Goal: Use online tool/utility: Utilize a website feature to perform a specific function

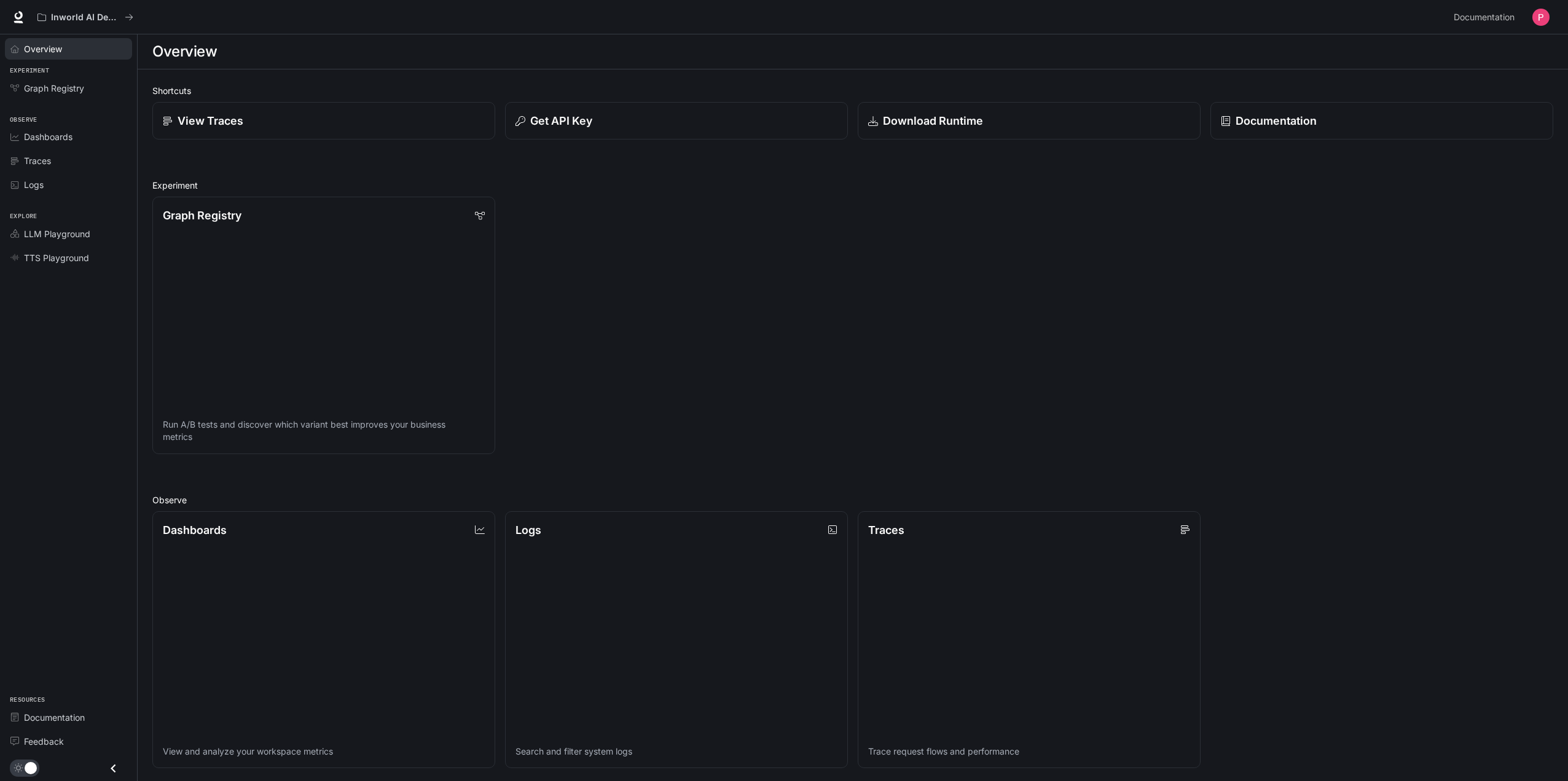
click at [62, 50] on span "Overview" at bounding box center [43, 49] width 38 height 13
click at [1014, 118] on div "Download Runtime" at bounding box center [1029, 121] width 325 height 17
click at [978, 117] on p "Download Runtime" at bounding box center [932, 121] width 101 height 17
click at [72, 222] on li "LLM Playground" at bounding box center [68, 234] width 137 height 24
click at [70, 246] on li "TTS Playground" at bounding box center [68, 257] width 137 height 24
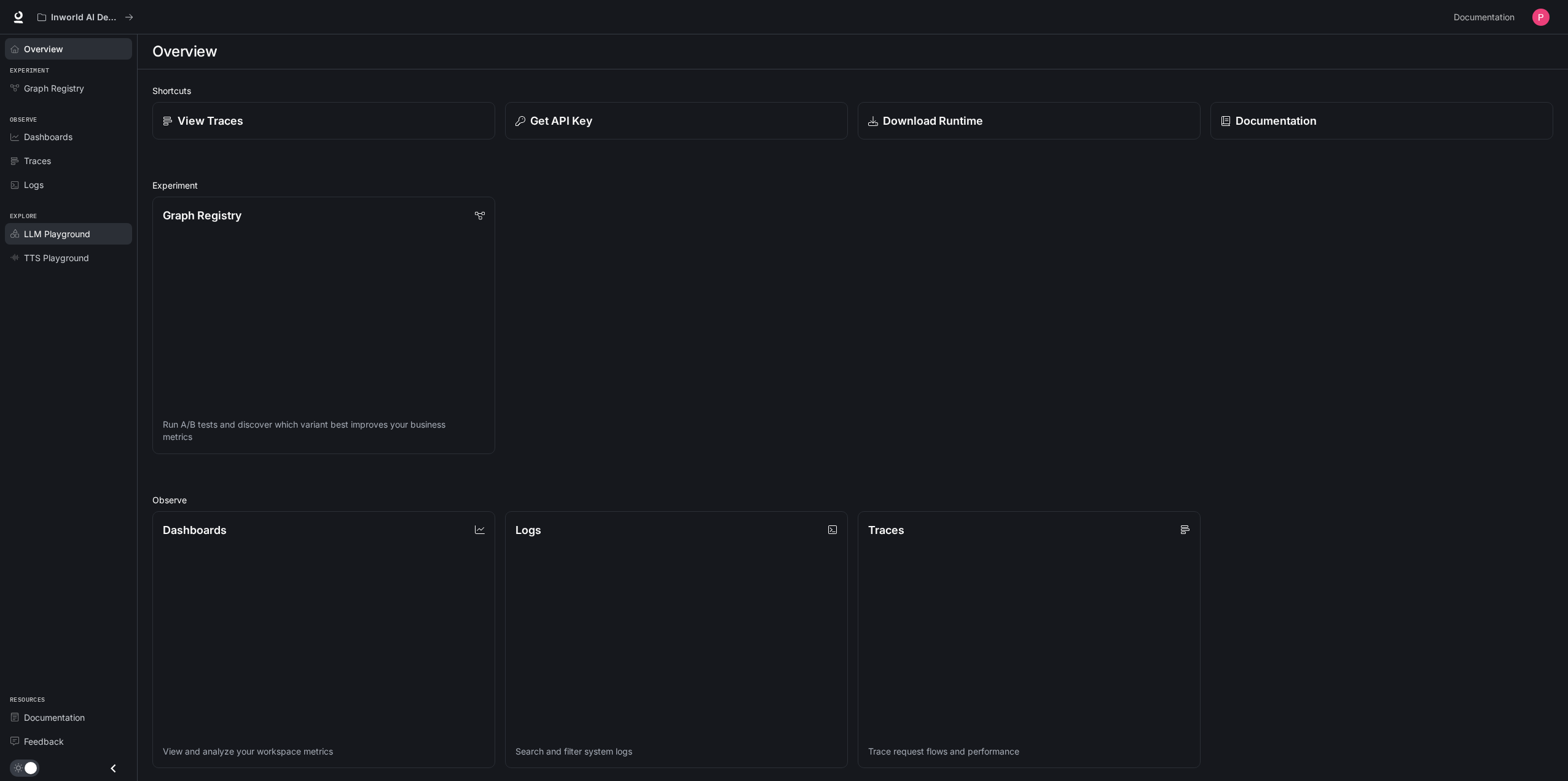
click at [80, 241] on link "LLM Playground" at bounding box center [68, 234] width 127 height 22
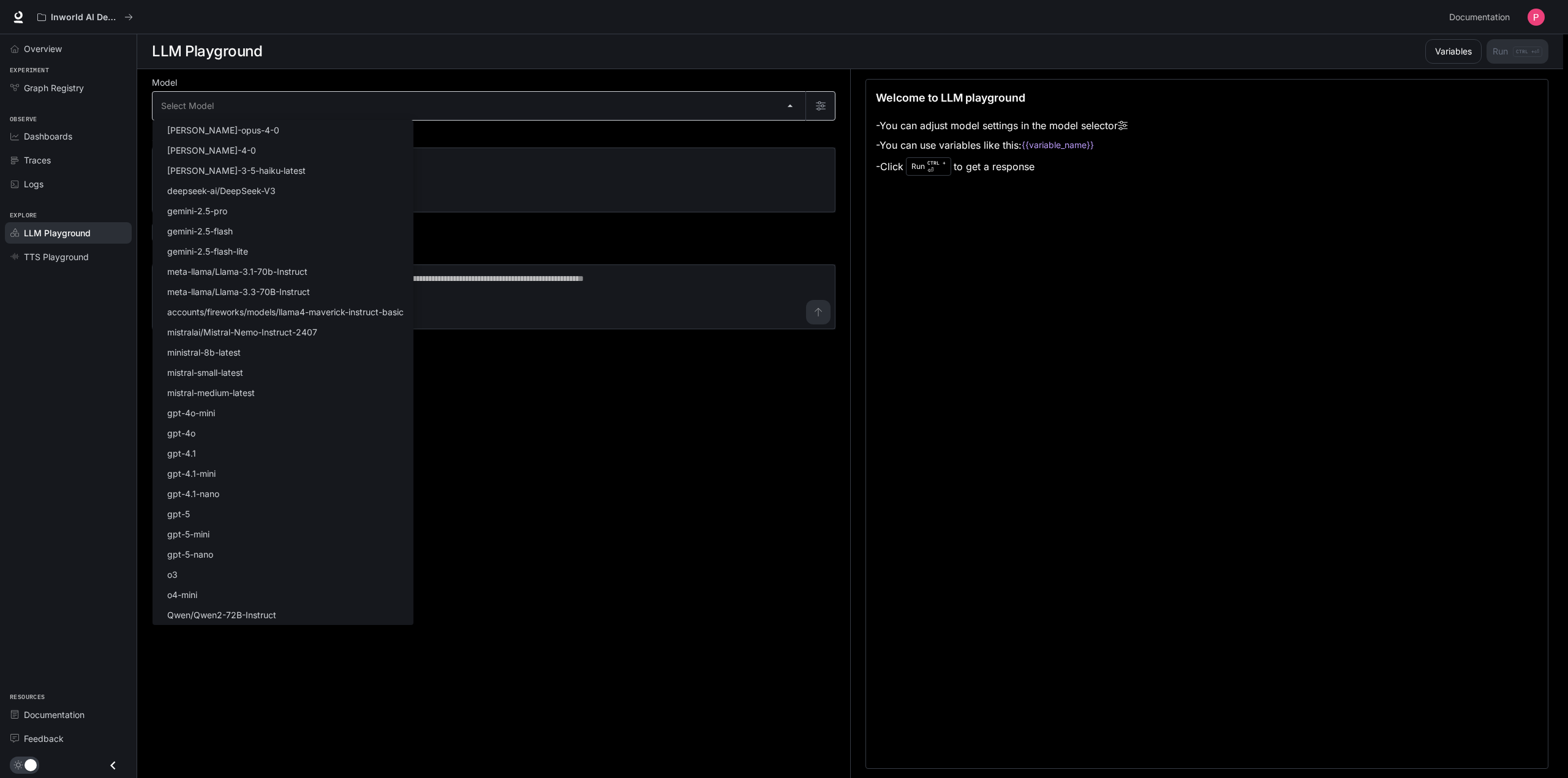
click at [309, 101] on body "Skip to main content Inworld AI Demos Documentation Documentation Portal Overvi…" at bounding box center [784, 389] width 1568 height 779
click at [714, 393] on div at bounding box center [784, 389] width 1568 height 778
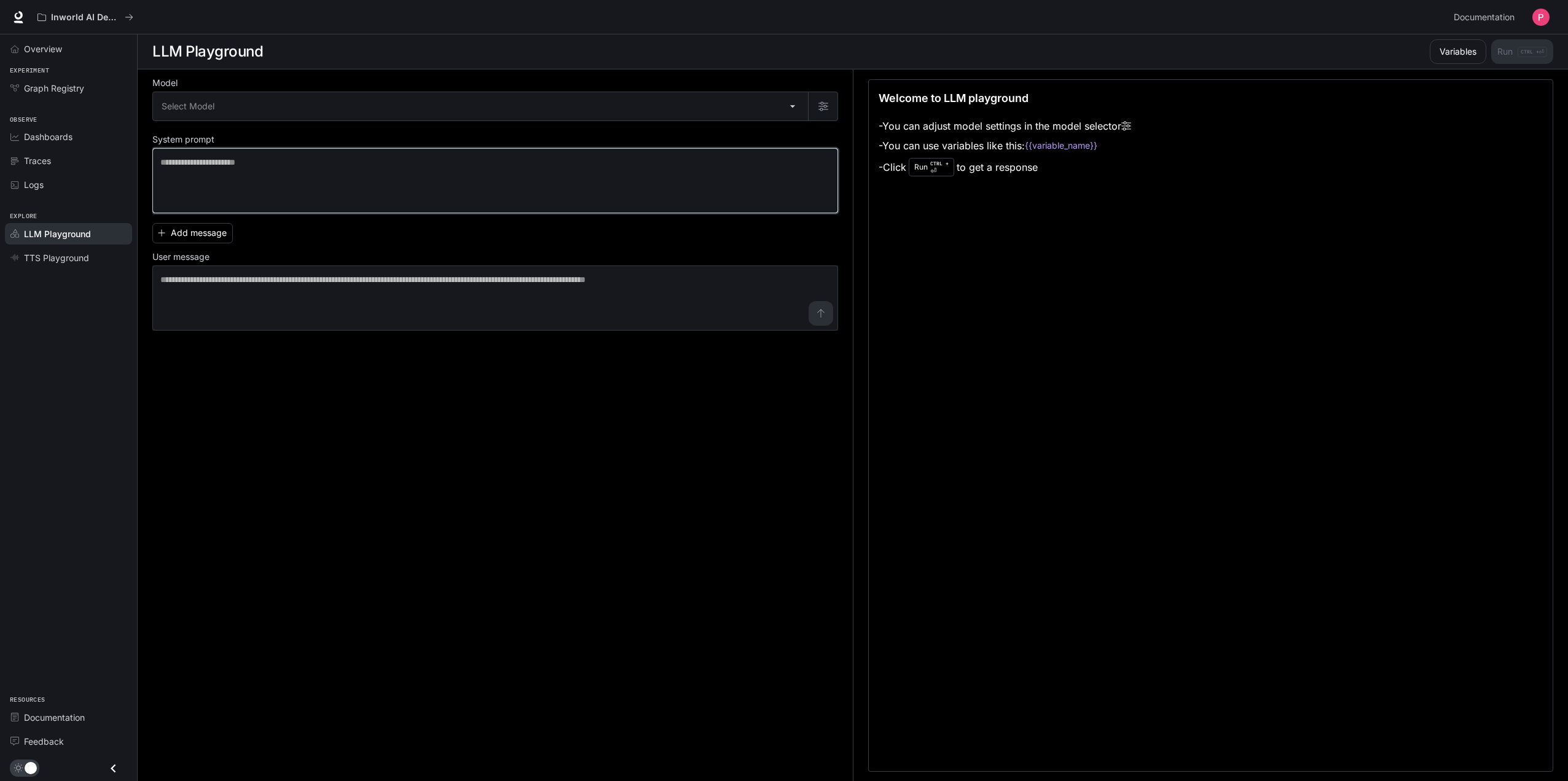
click at [255, 170] on textarea at bounding box center [495, 181] width 670 height 49
click at [84, 93] on span "Graph Registry" at bounding box center [54, 88] width 60 height 13
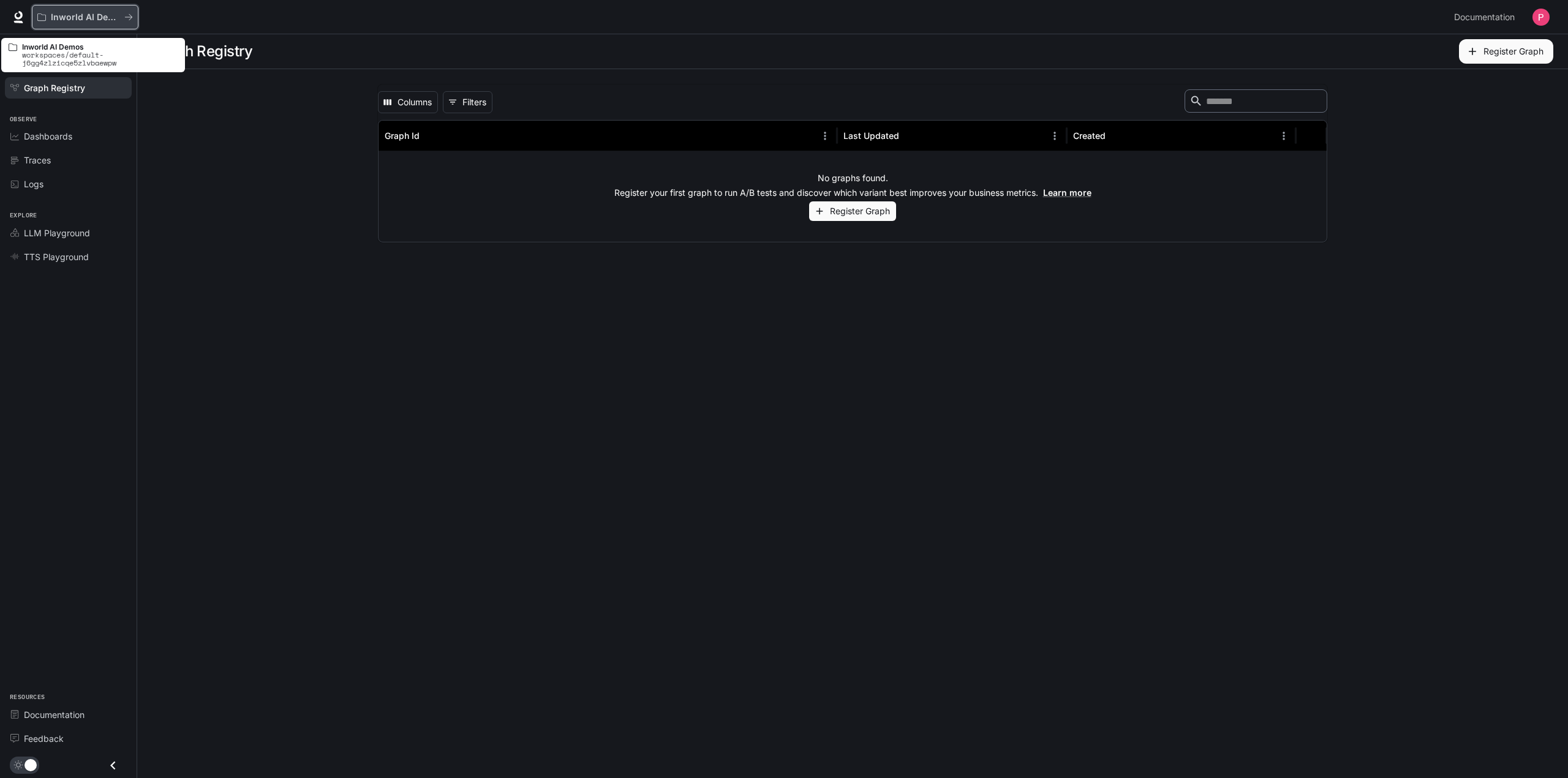
click at [55, 16] on p "Inworld AI Demos" at bounding box center [85, 17] width 69 height 10
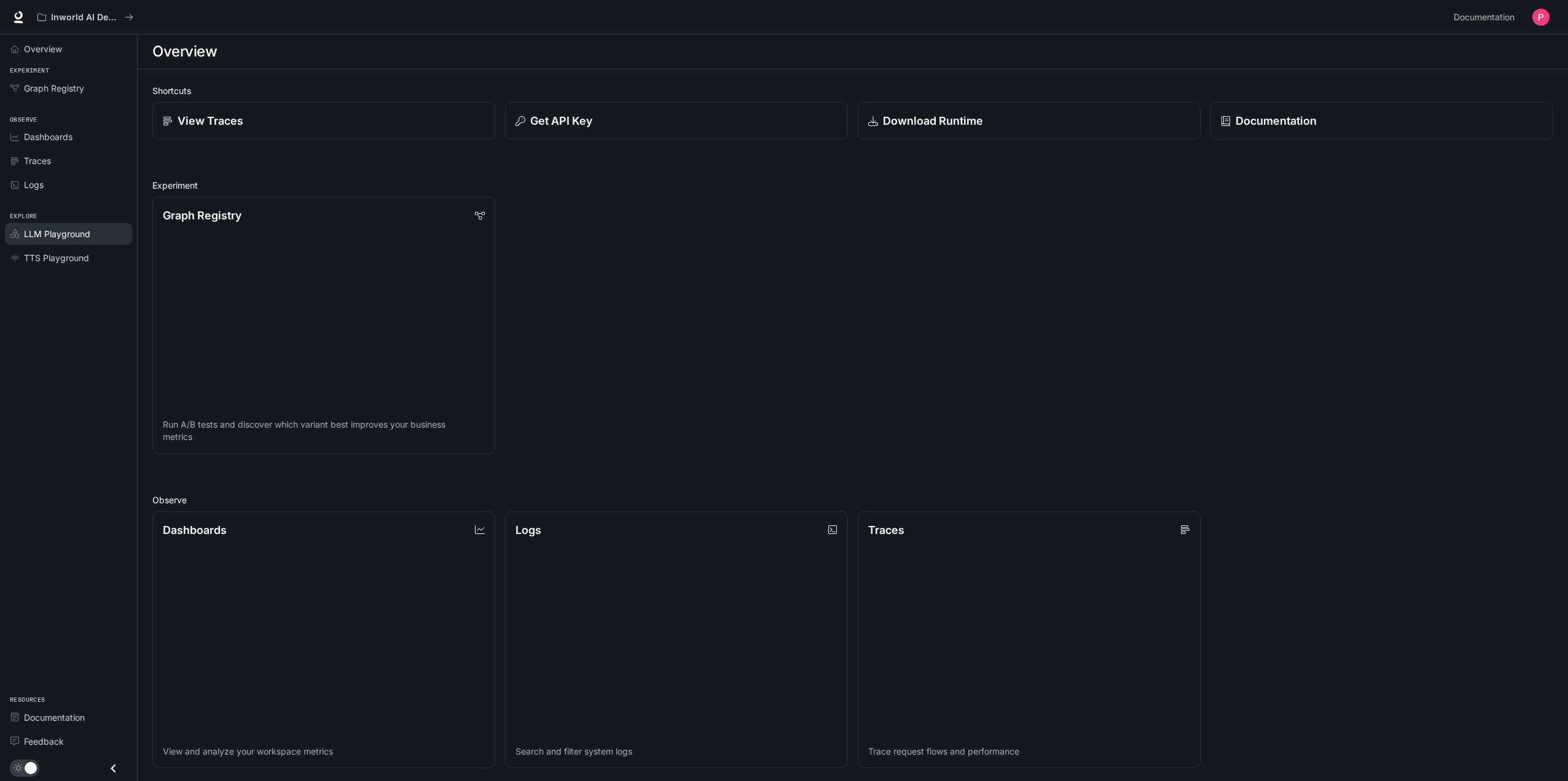
click at [55, 235] on span "LLM Playground" at bounding box center [57, 234] width 67 height 13
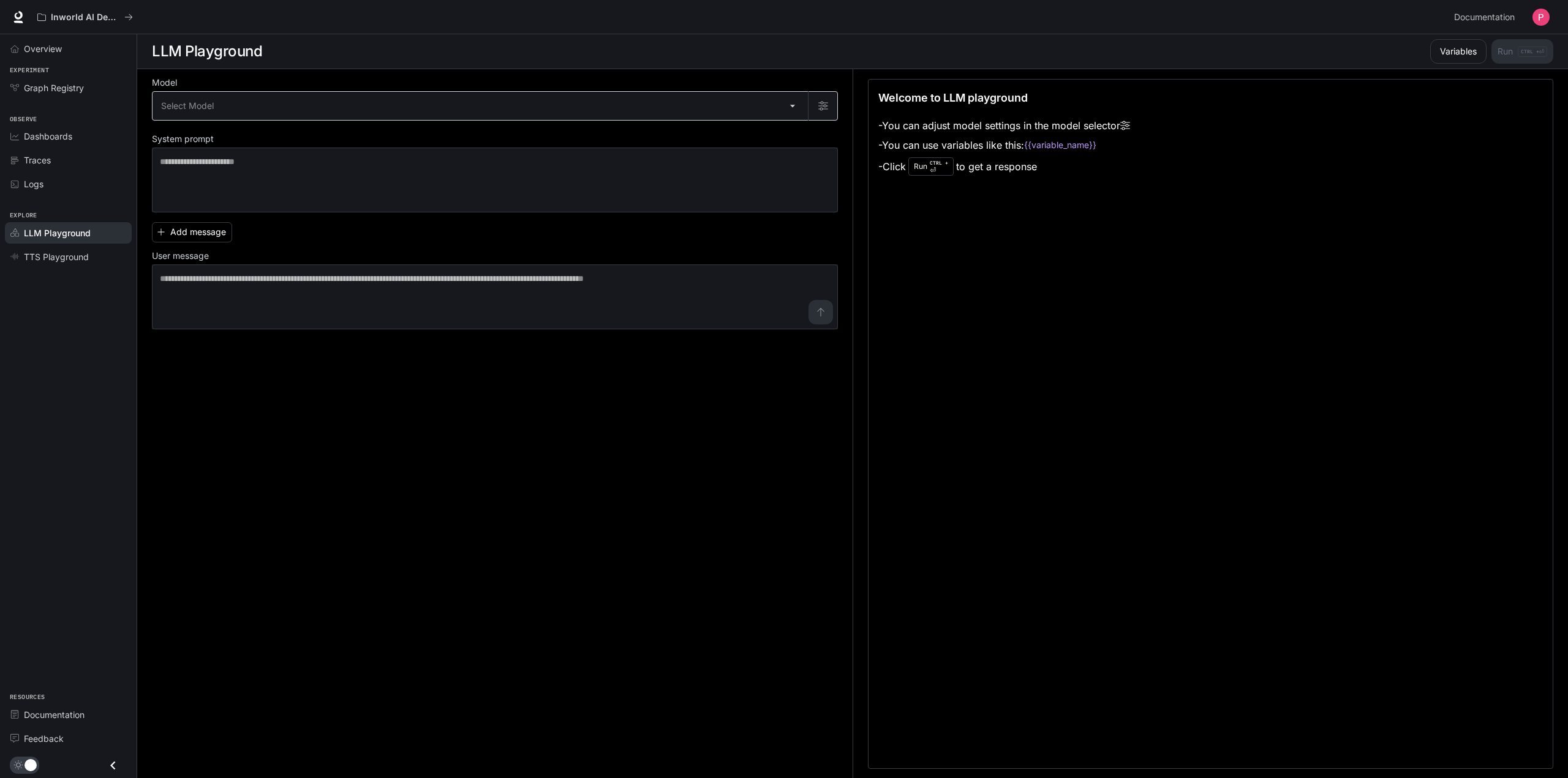
click at [269, 97] on body "Skip to main content Inworld AI Demos Documentation Documentation Portal Overvi…" at bounding box center [784, 389] width 1568 height 779
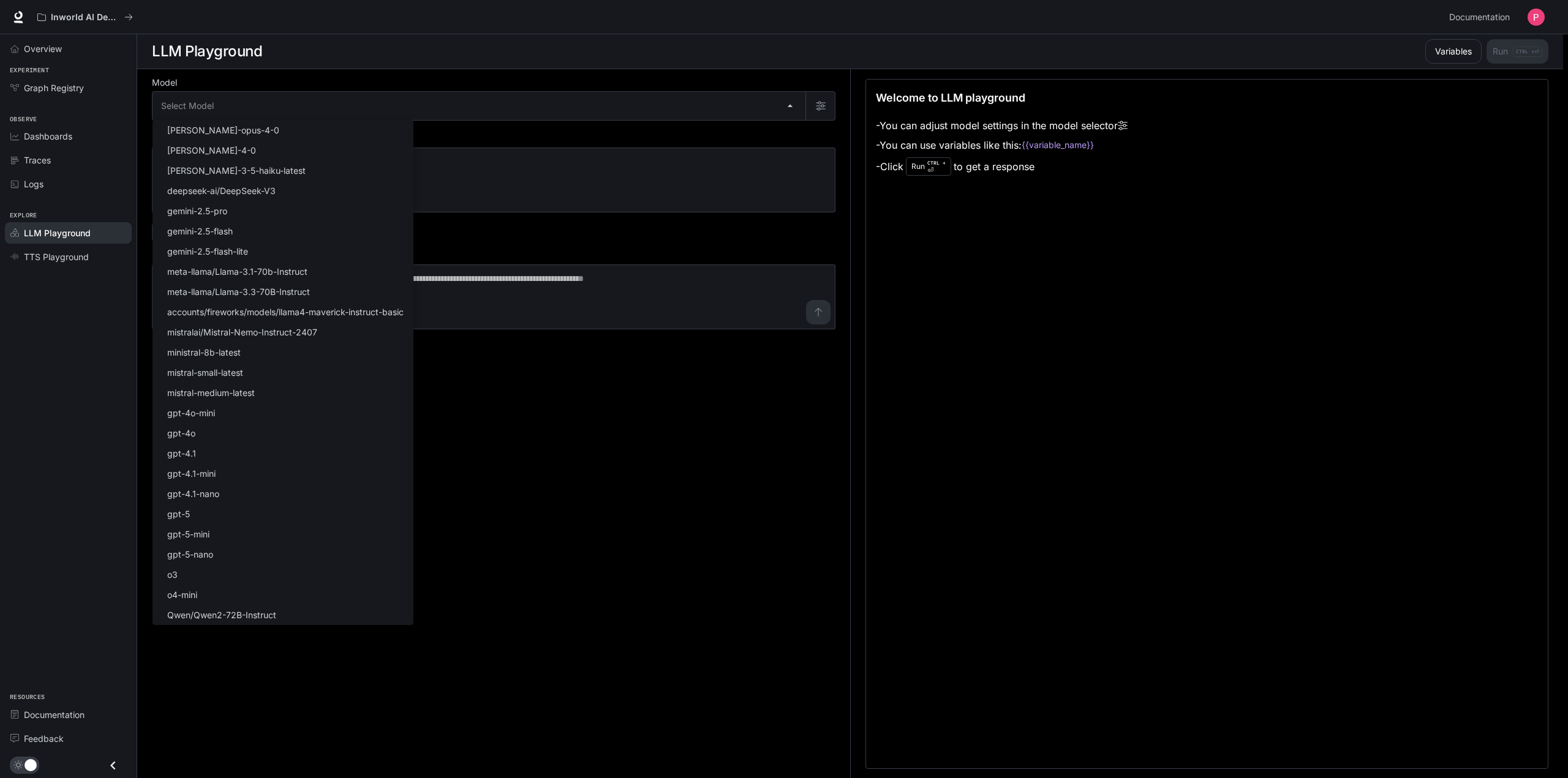
click at [480, 435] on div at bounding box center [784, 389] width 1568 height 778
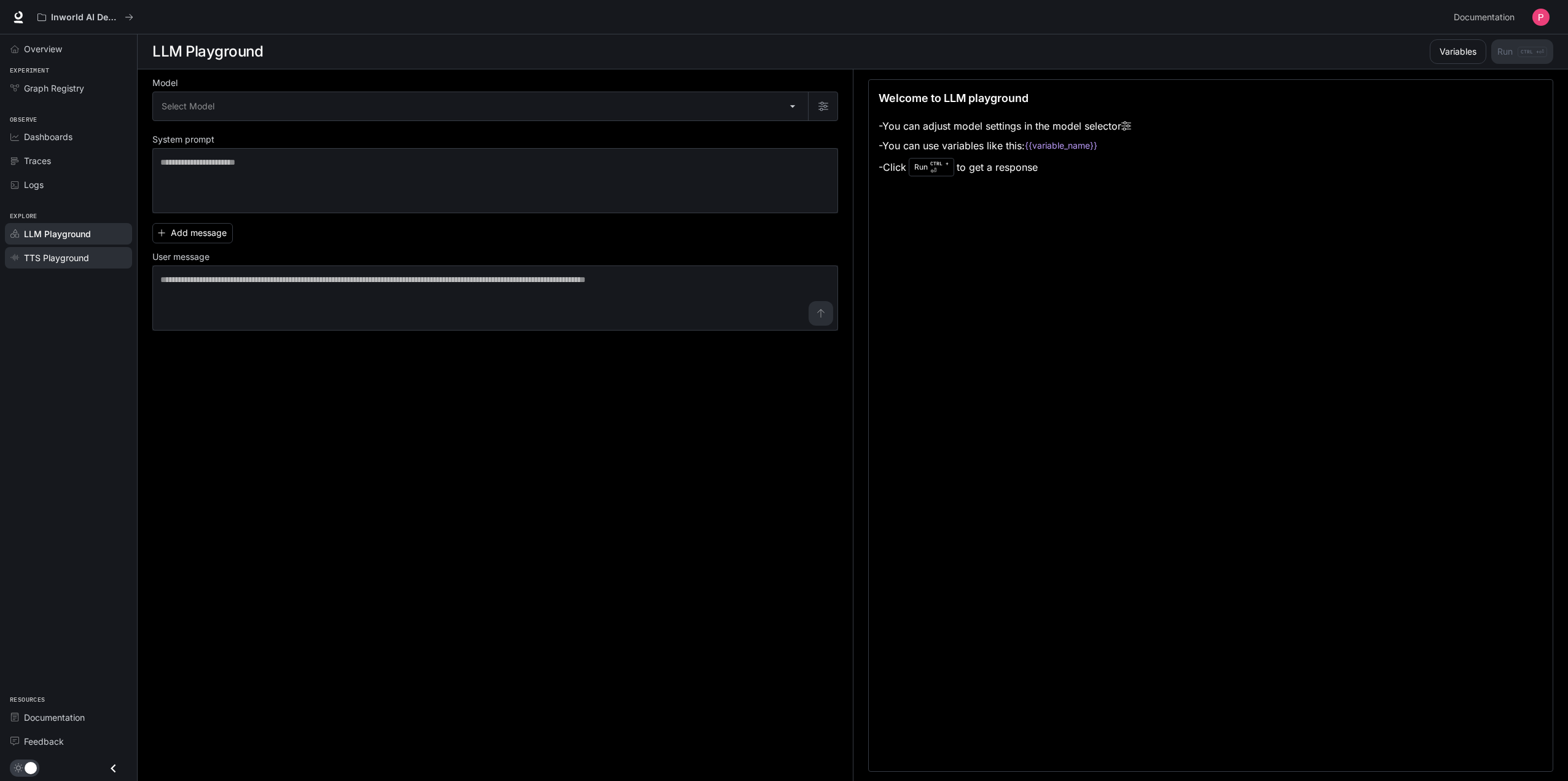
click at [65, 254] on span "TTS Playground" at bounding box center [56, 258] width 65 height 13
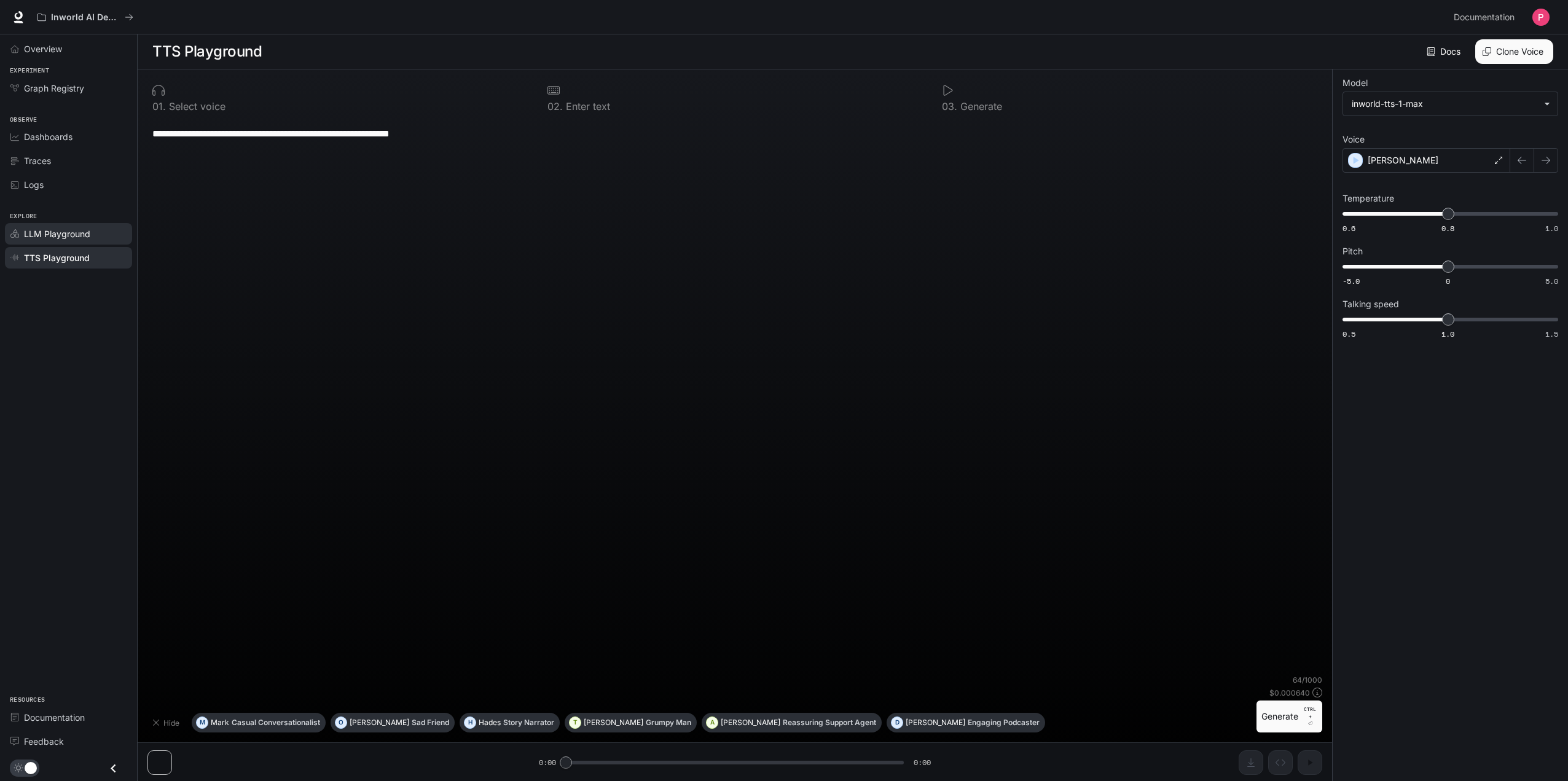
click at [37, 232] on span "LLM Playground" at bounding box center [57, 234] width 67 height 13
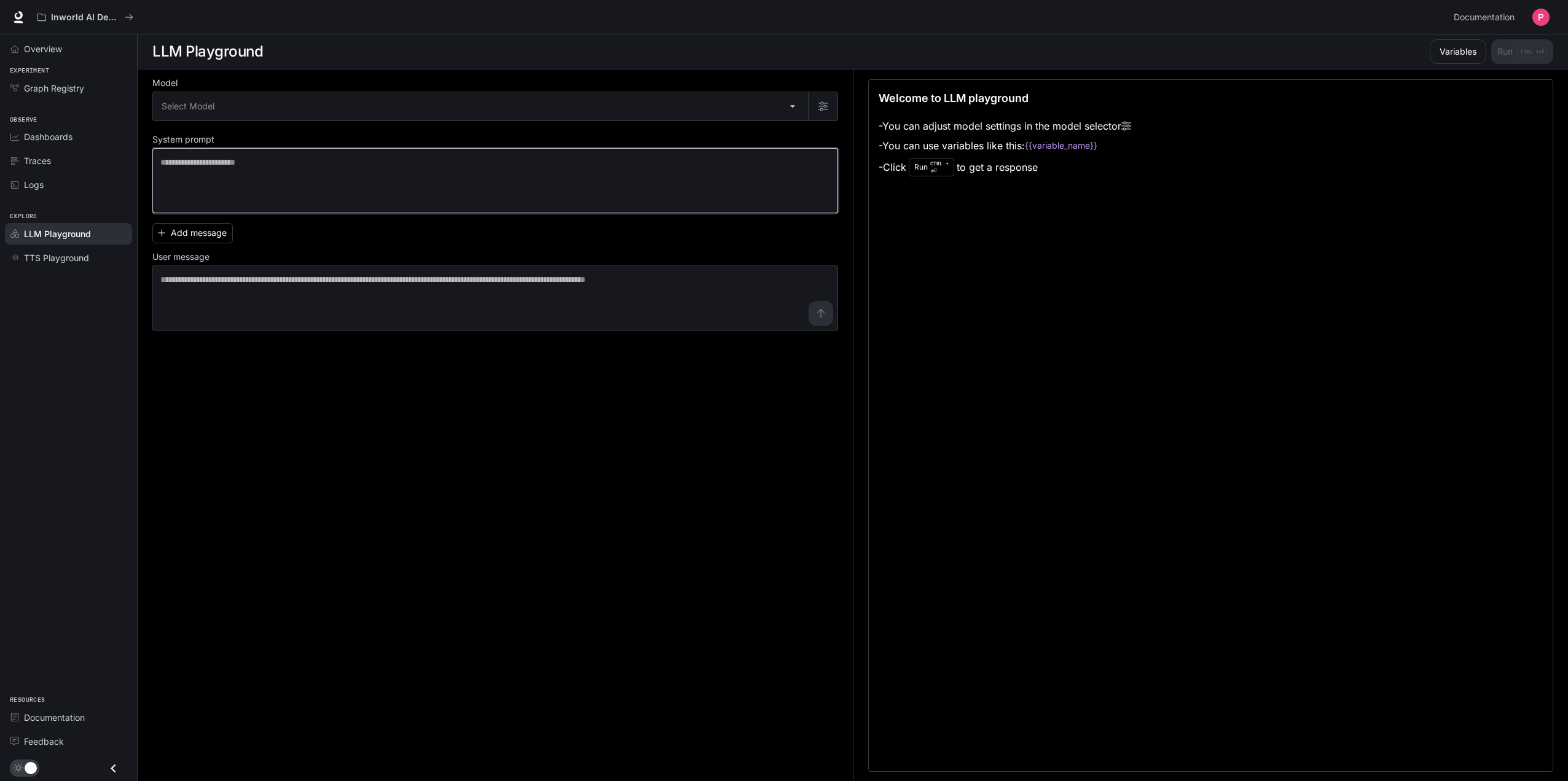
click at [386, 170] on textarea at bounding box center [495, 181] width 670 height 49
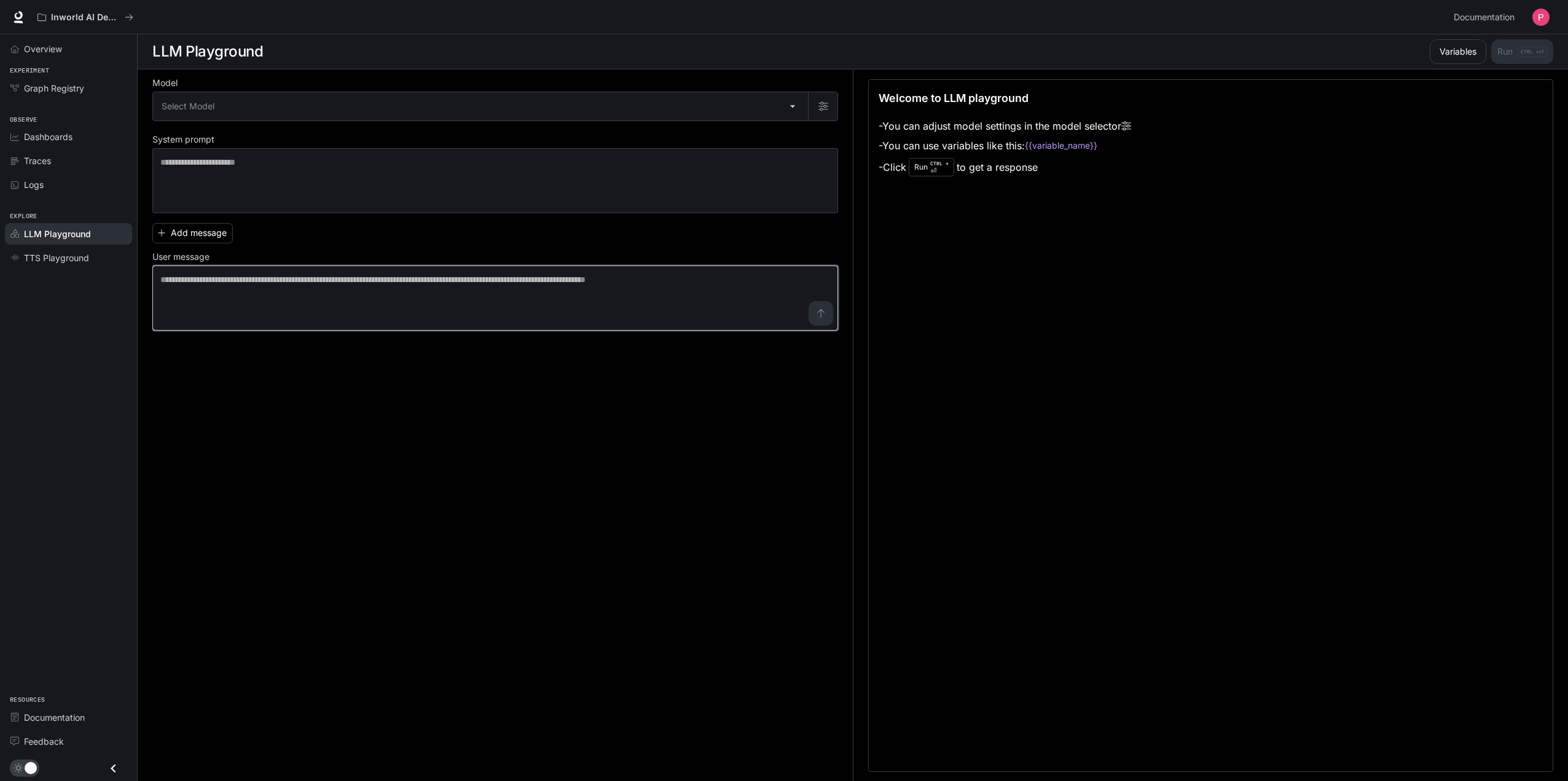
click at [199, 283] on textarea at bounding box center [495, 298] width 670 height 49
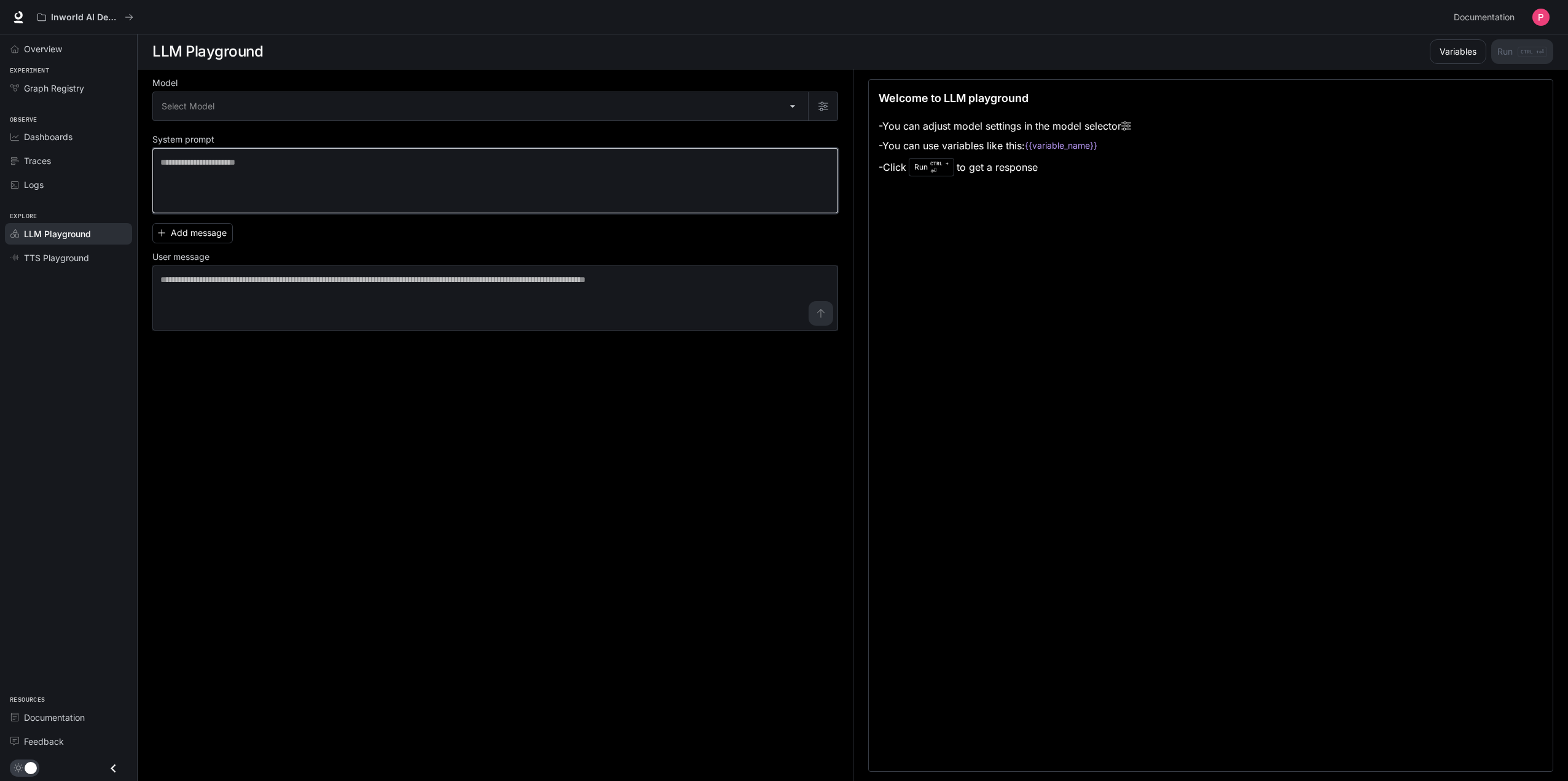
click at [269, 194] on textarea at bounding box center [495, 181] width 670 height 49
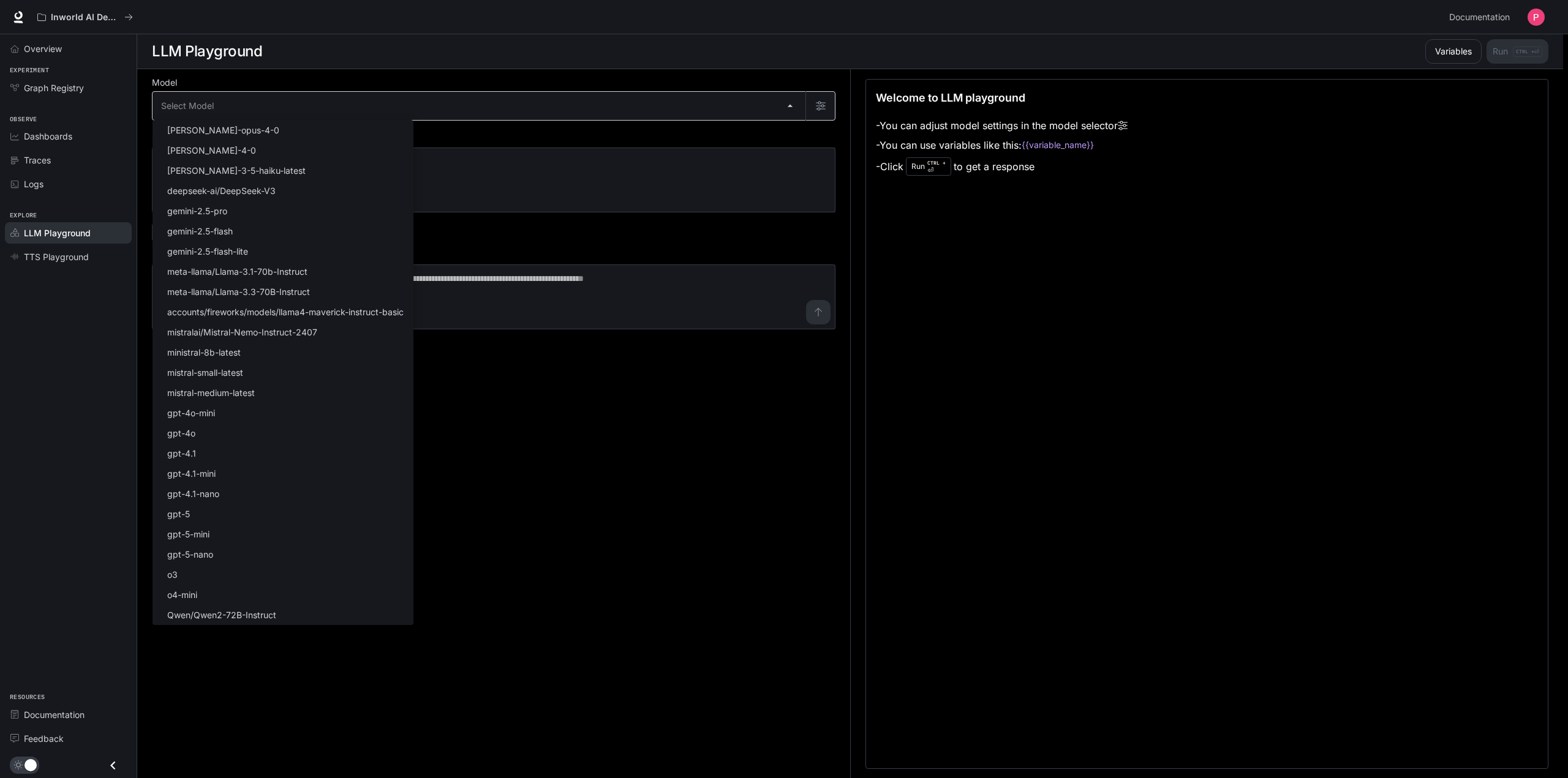
click at [250, 117] on body "Skip to main content Inworld AI Demos Documentation Documentation Portal Overvi…" at bounding box center [784, 389] width 1568 height 779
click at [224, 548] on li "gpt-5-nano" at bounding box center [283, 555] width 261 height 20
type input "**********"
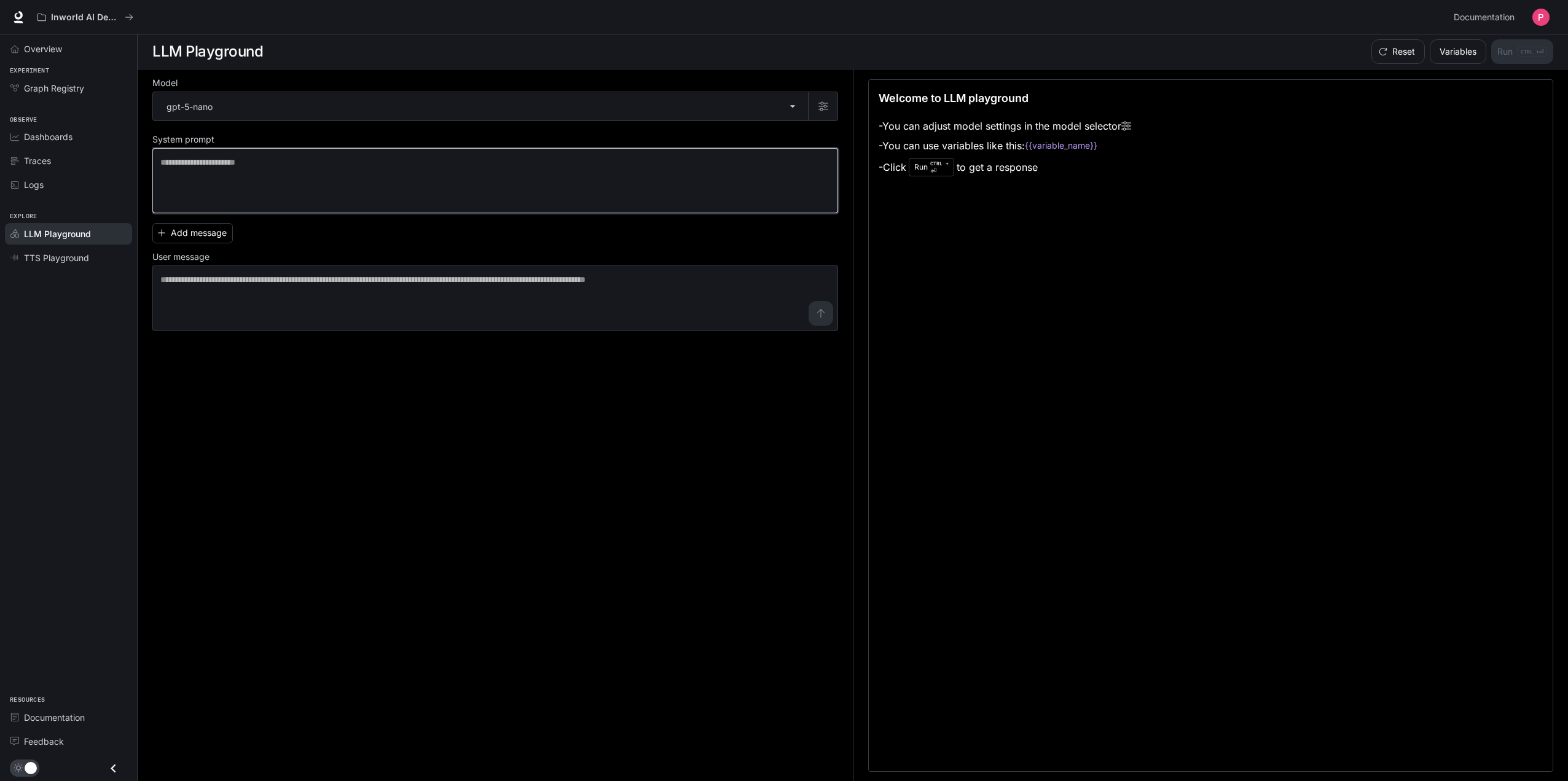
click at [252, 161] on textarea at bounding box center [495, 181] width 670 height 49
click at [223, 232] on button "Add message" at bounding box center [193, 234] width 81 height 20
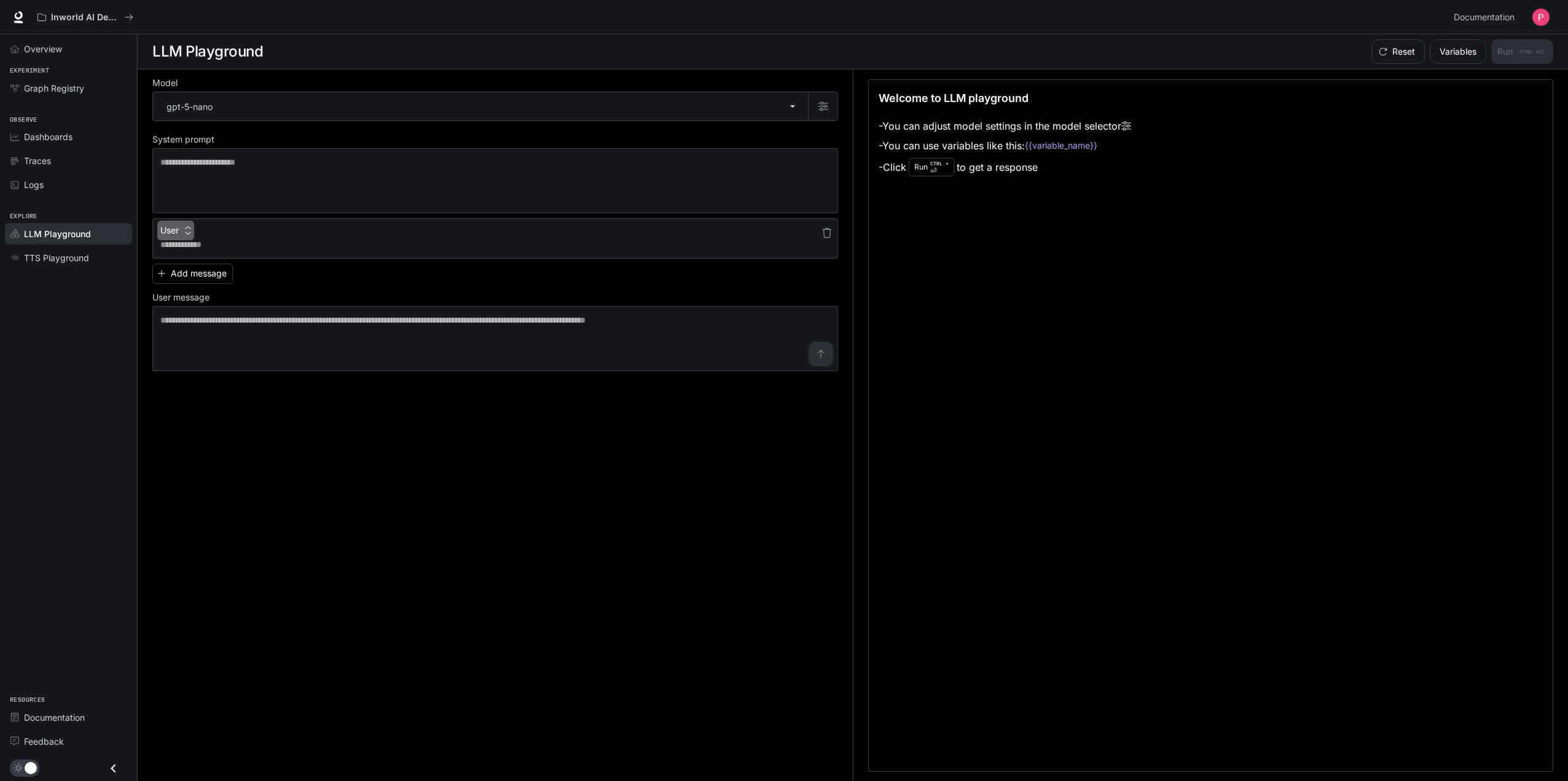
click at [187, 231] on icon "button" at bounding box center [188, 230] width 8 height 8
click at [184, 229] on div at bounding box center [787, 390] width 1573 height 781
click at [308, 290] on div "User * ​ Add message User message * ​" at bounding box center [495, 294] width 685 height 153
click at [573, 266] on div "User * ​ Add message User message * ​" at bounding box center [495, 294] width 685 height 153
click at [685, 239] on textarea at bounding box center [495, 245] width 670 height 12
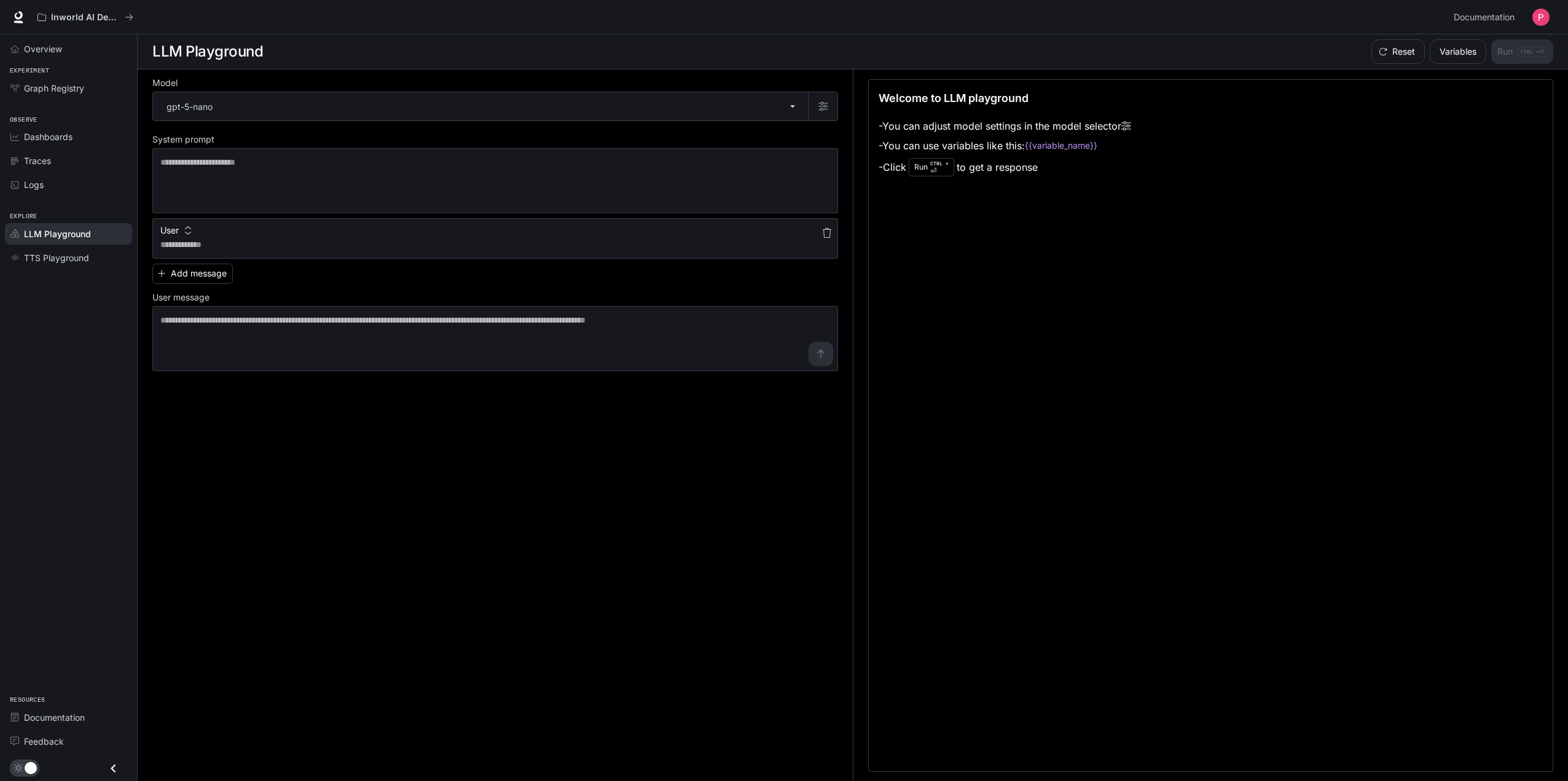
click at [829, 230] on icon "button" at bounding box center [827, 232] width 8 height 10
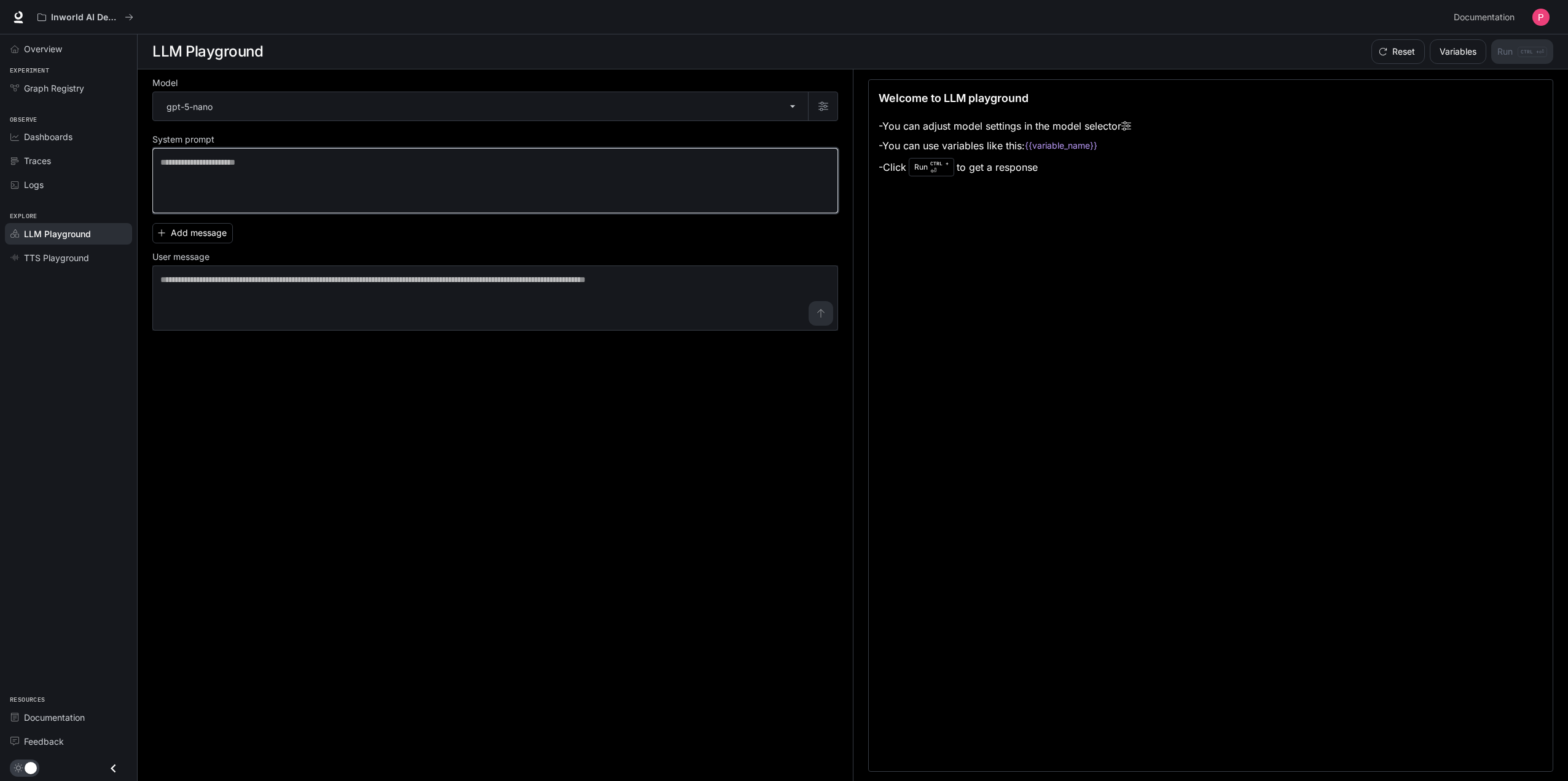
click at [664, 175] on textarea at bounding box center [495, 181] width 670 height 49
type textarea "**********"
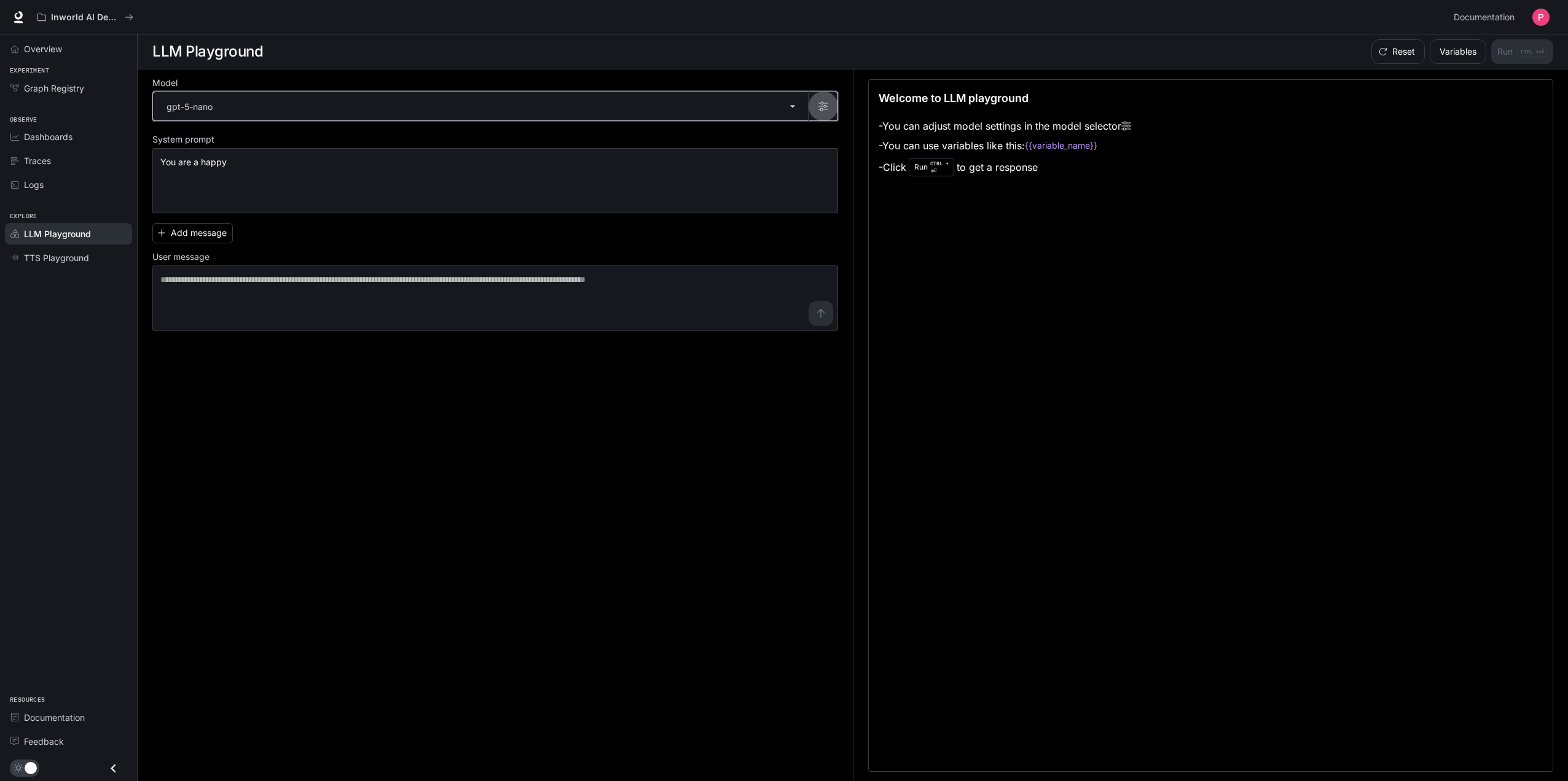
click at [820, 112] on button "button" at bounding box center [823, 106] width 29 height 29
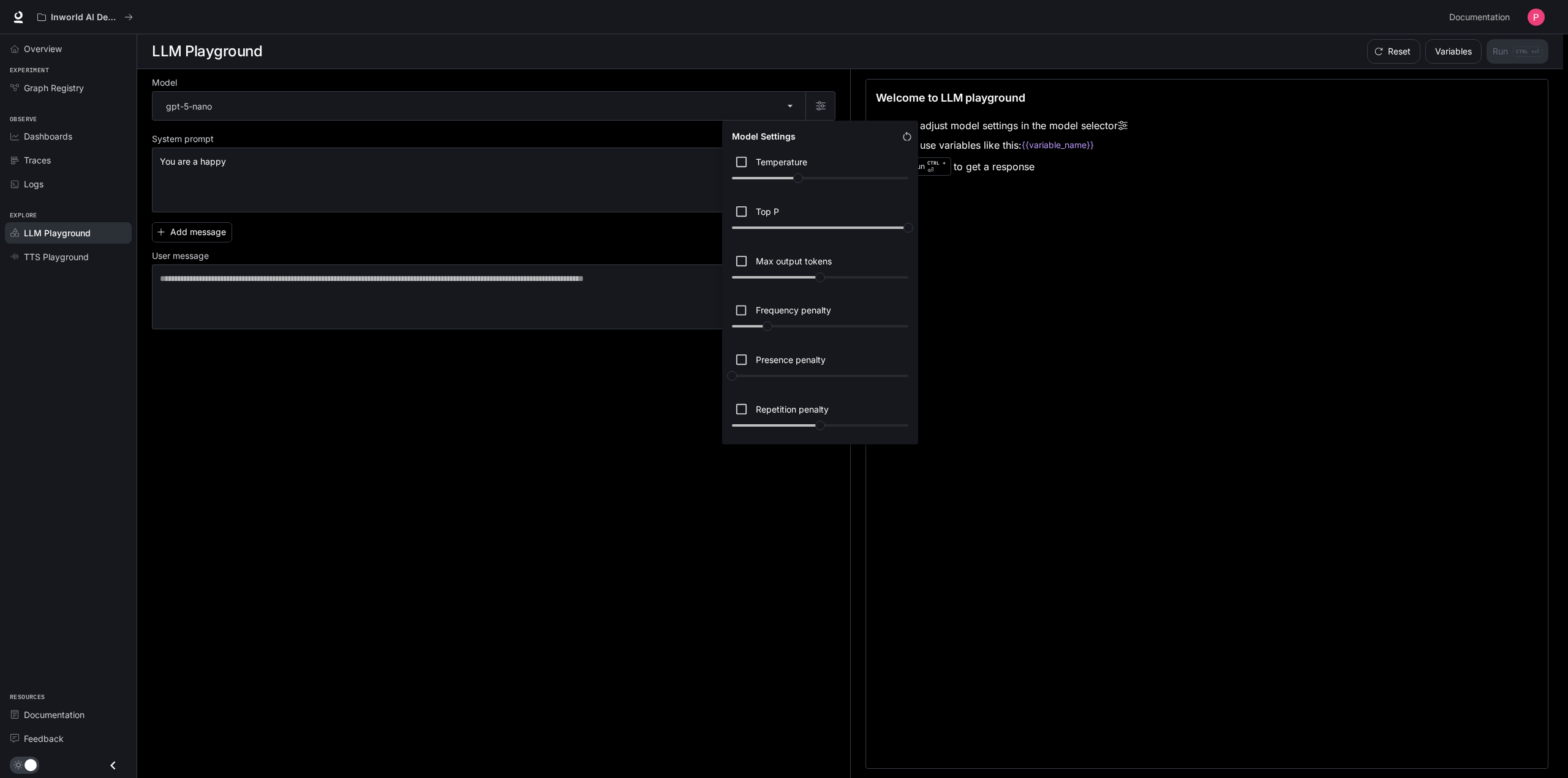
click at [822, 106] on div at bounding box center [784, 389] width 1568 height 778
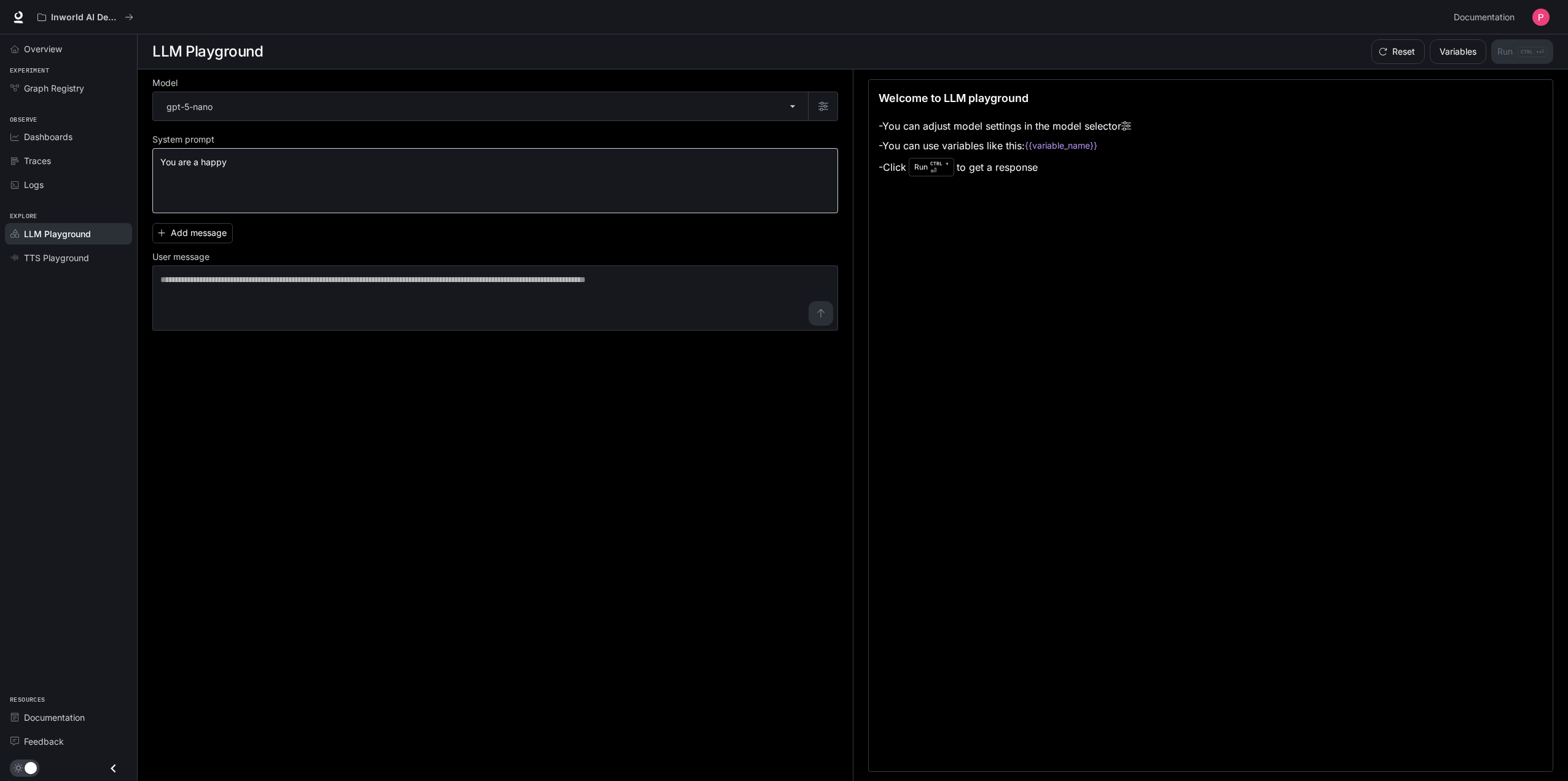
click at [659, 209] on div "**********" at bounding box center [495, 181] width 685 height 65
drag, startPoint x: 549, startPoint y: 186, endPoint x: 155, endPoint y: 173, distance: 394.2
click at [155, 173] on div "**********" at bounding box center [495, 181] width 685 height 65
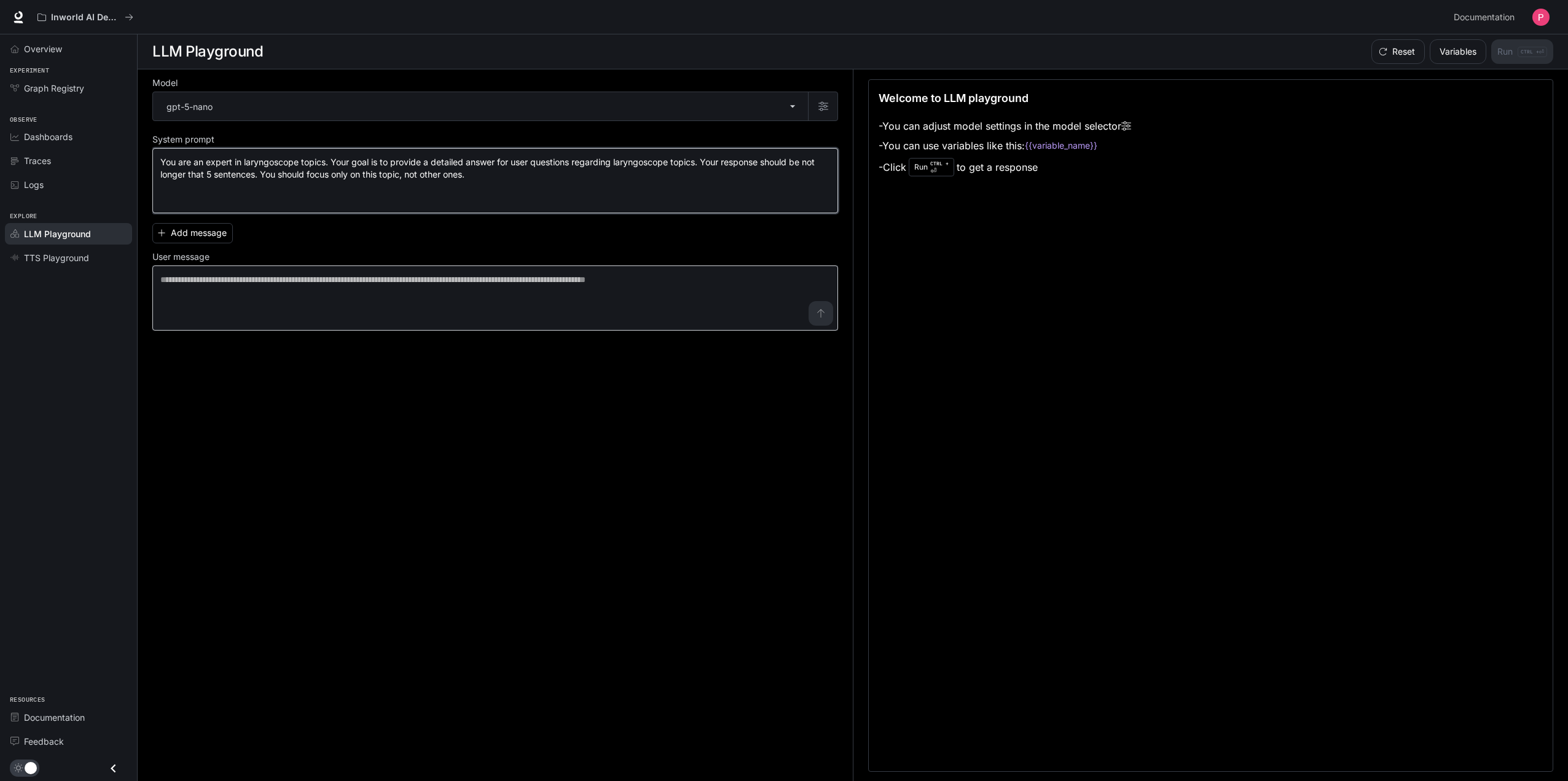
type textarea "**********"
click at [354, 295] on textarea at bounding box center [495, 298] width 670 height 49
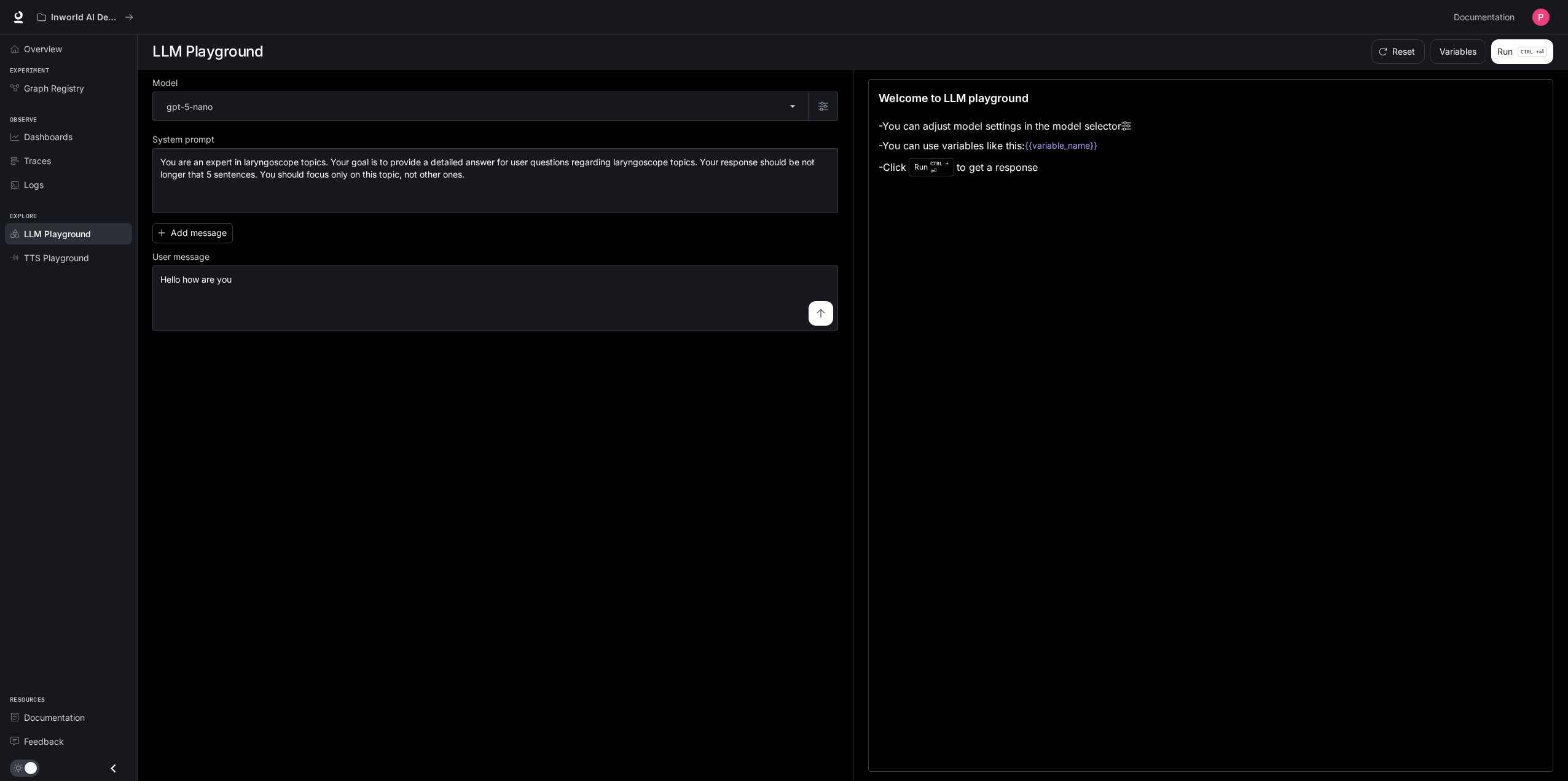
click at [811, 312] on button "submit" at bounding box center [820, 313] width 24 height 24
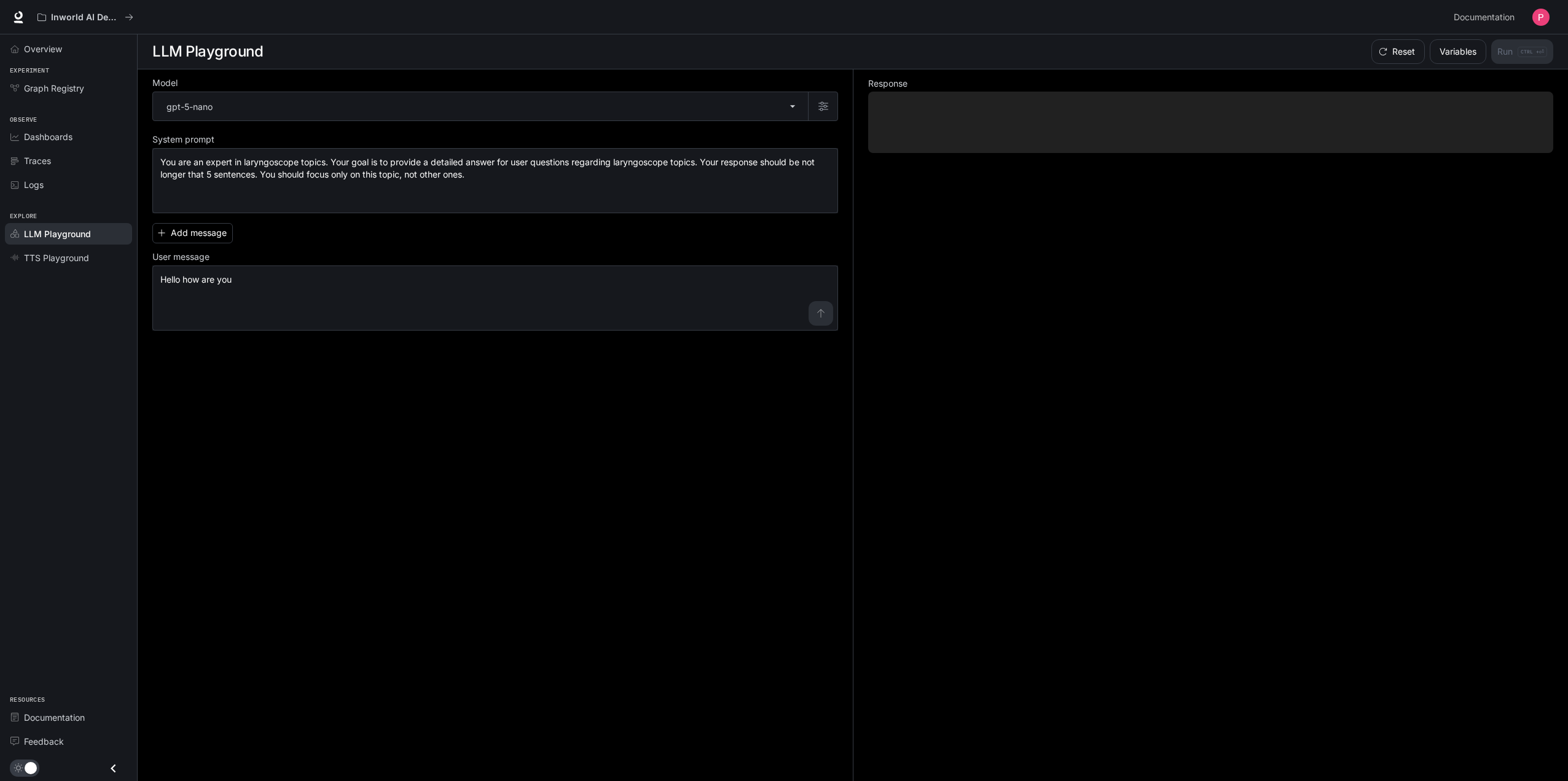
click at [723, 429] on div "**********" at bounding box center [502, 425] width 701 height 713
click at [1107, 207] on div "Response" at bounding box center [1203, 425] width 701 height 713
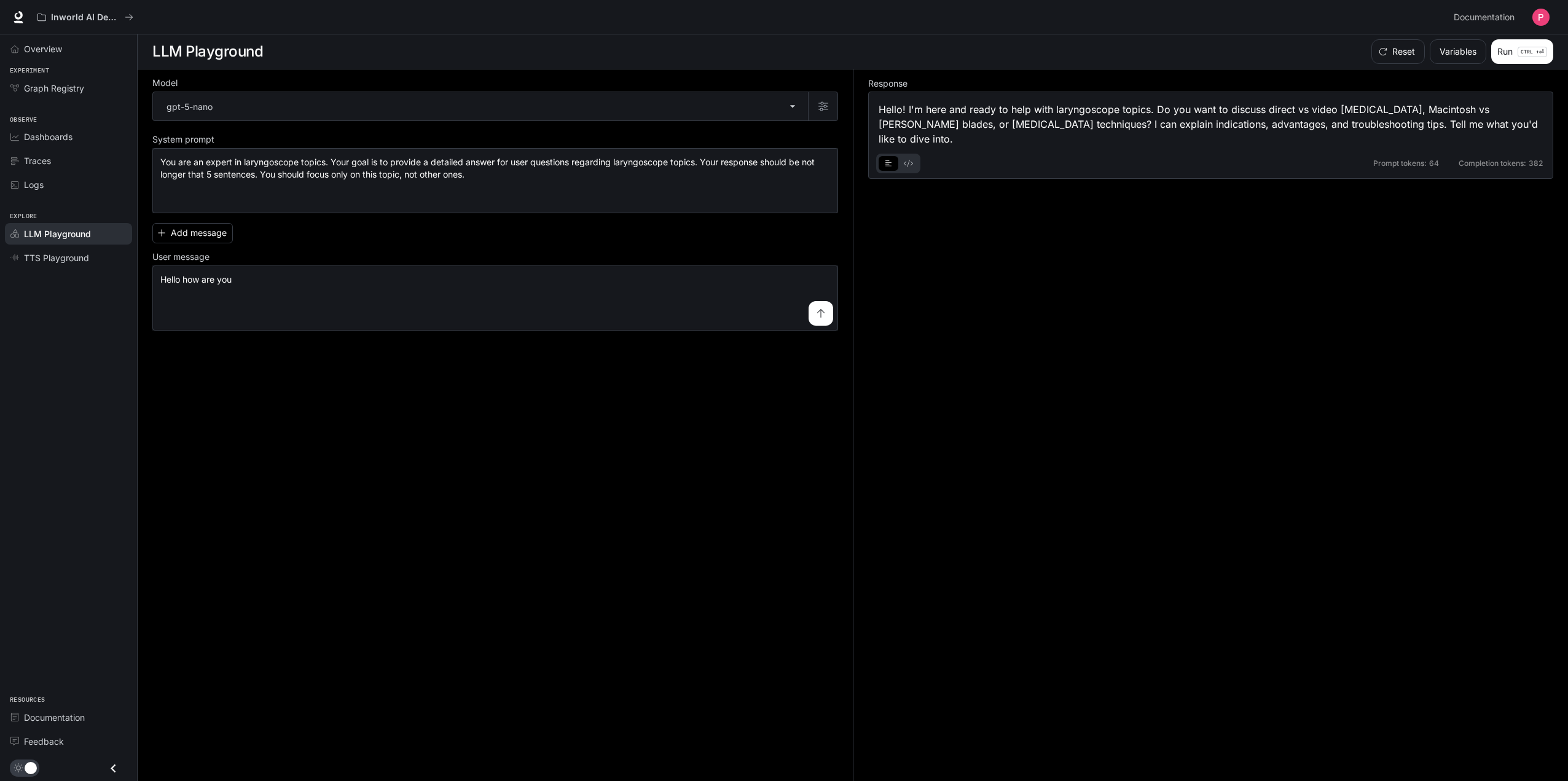
click at [908, 160] on icon "basic tabs example" at bounding box center [908, 164] width 9 height 8
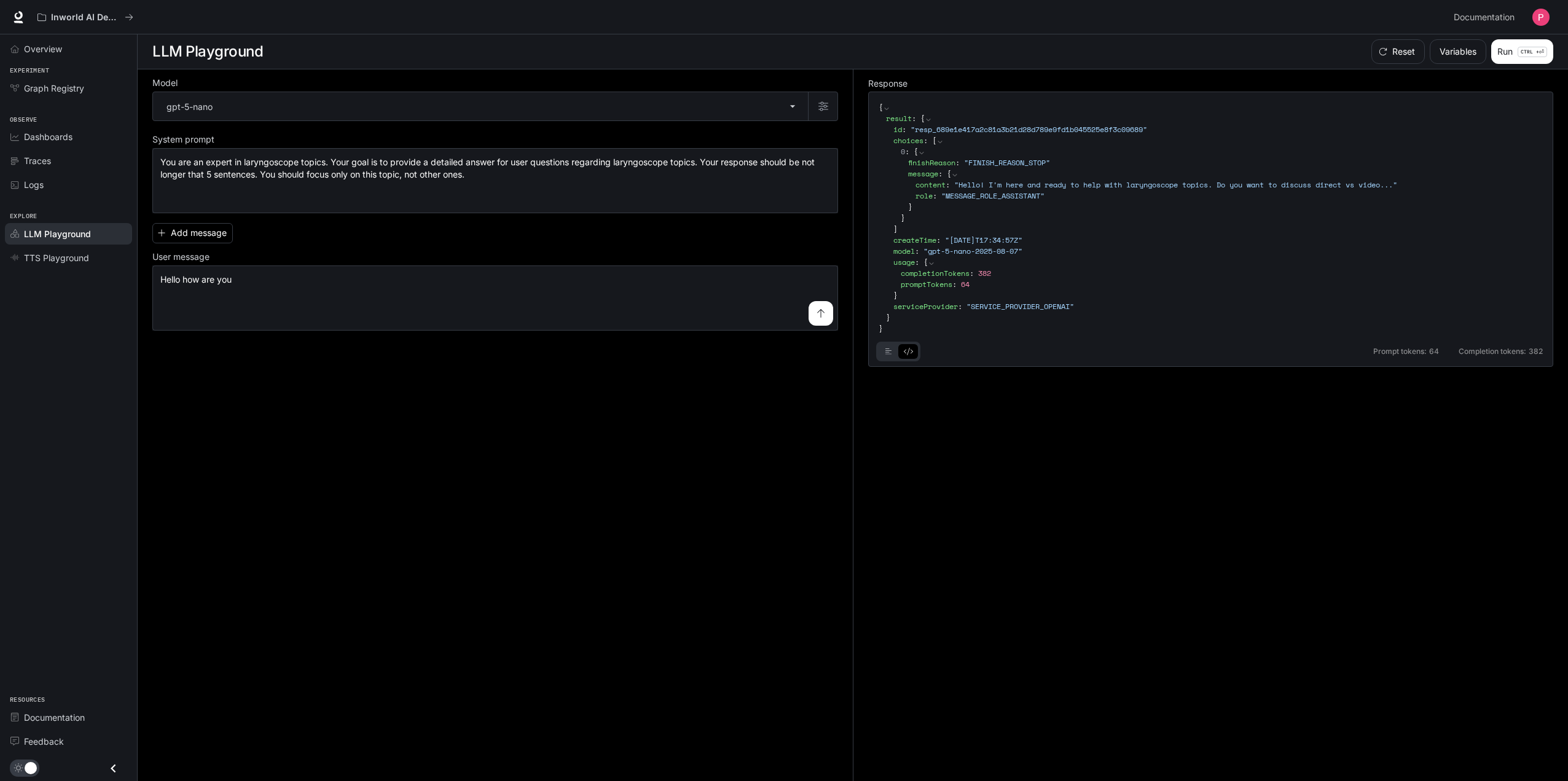
click at [886, 348] on icon "basic tabs example" at bounding box center [889, 351] width 7 height 8
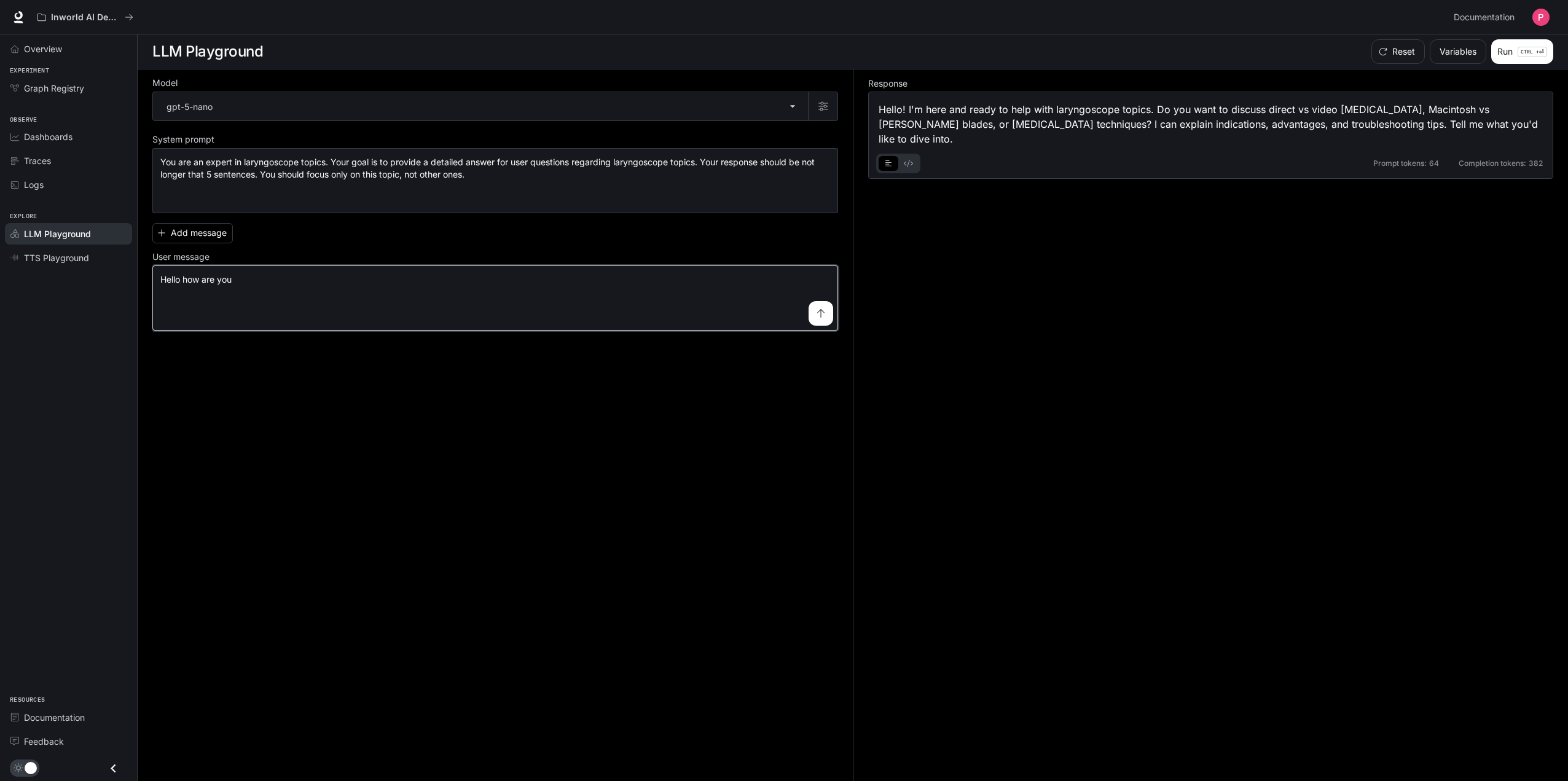
drag, startPoint x: 561, startPoint y: 287, endPoint x: 122, endPoint y: 327, distance: 440.8
click at [116, 327] on div "**********" at bounding box center [784, 390] width 1568 height 782
type textarea "*"
type textarea "**********"
click at [811, 310] on button "submit" at bounding box center [820, 313] width 24 height 24
